Goal: Task Accomplishment & Management: Manage account settings

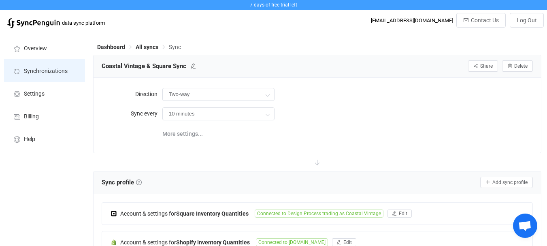
click at [63, 76] on li "Synchronizations" at bounding box center [44, 70] width 81 height 23
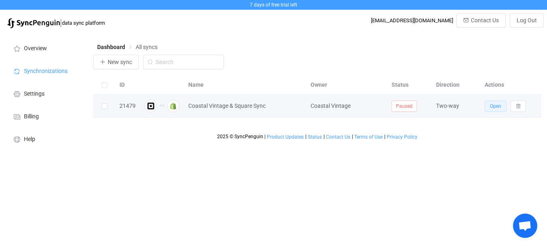
click at [492, 102] on button "Open" at bounding box center [496, 105] width 22 height 11
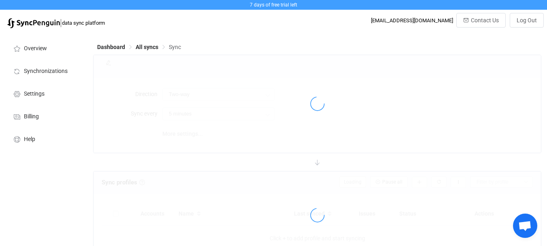
type input "10 minutes"
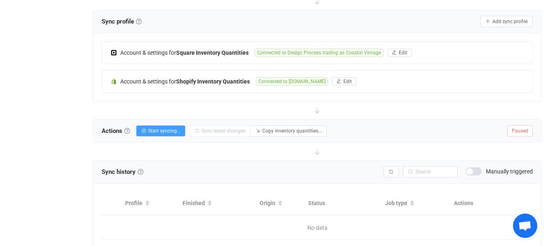
scroll to position [73, 0]
